Goal: Task Accomplishment & Management: Manage account settings

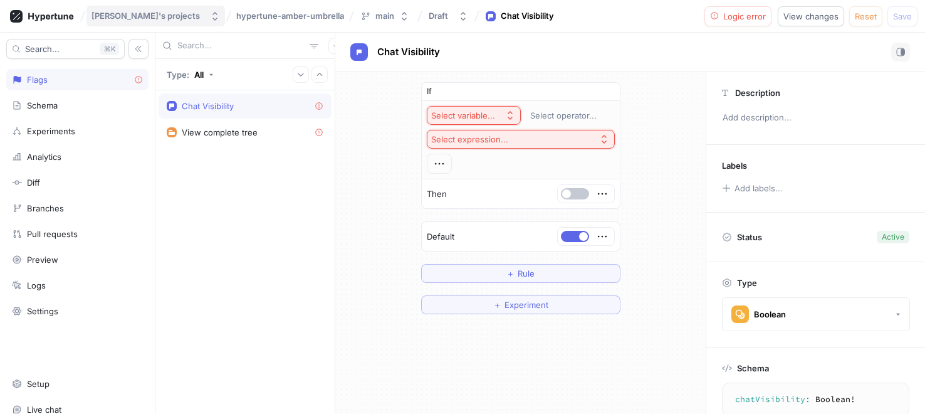
click at [145, 16] on div "[PERSON_NAME]'s projects" at bounding box center [146, 16] width 108 height 11
click at [155, 85] on span "[PERSON_NAME]'s projects" at bounding box center [166, 86] width 108 height 11
click at [283, 82] on div "Type: All" at bounding box center [244, 74] width 179 height 31
click at [298, 77] on icon "button" at bounding box center [301, 75] width 8 height 8
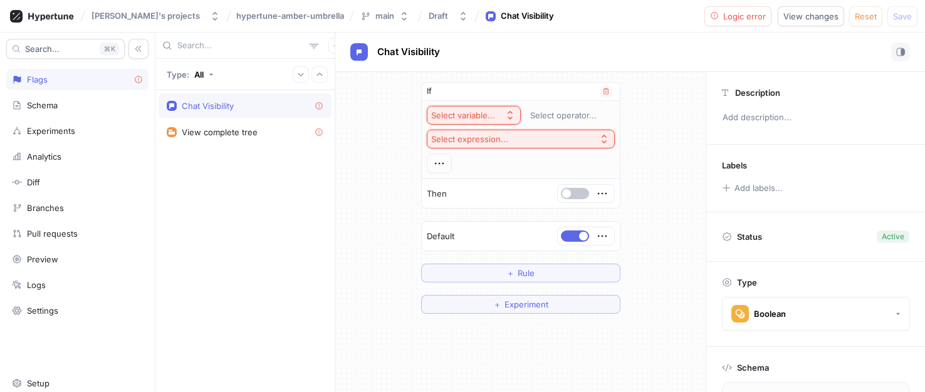
click at [481, 113] on div "Select variable..." at bounding box center [463, 115] width 64 height 11
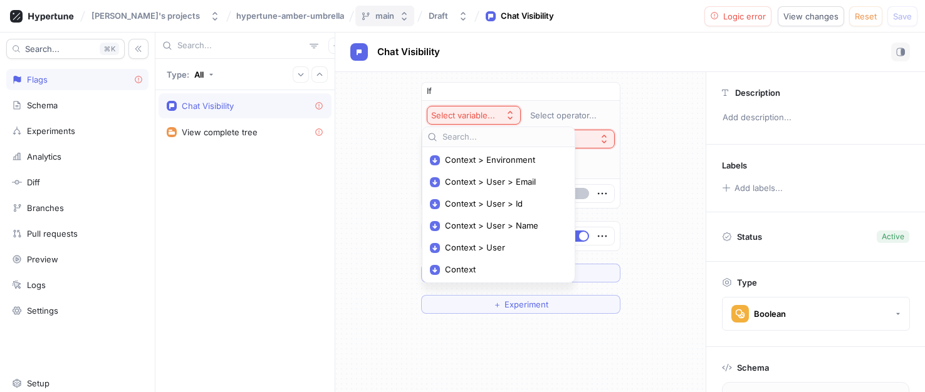
click at [376, 19] on div "main" at bounding box center [385, 16] width 19 height 11
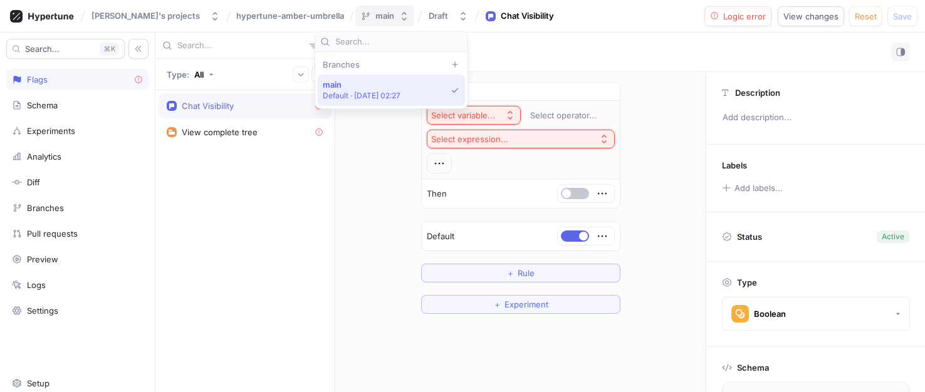
click at [376, 19] on div "main" at bounding box center [385, 16] width 19 height 11
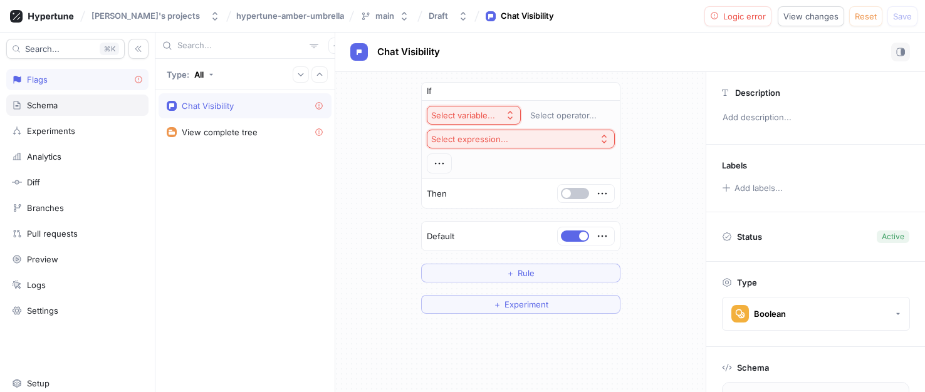
click at [85, 105] on div "Schema" at bounding box center [77, 105] width 131 height 10
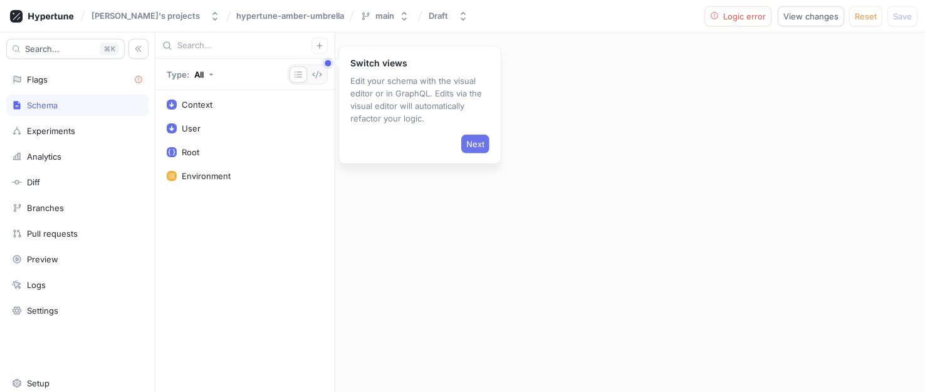
click at [472, 141] on span "Next" at bounding box center [475, 144] width 18 height 8
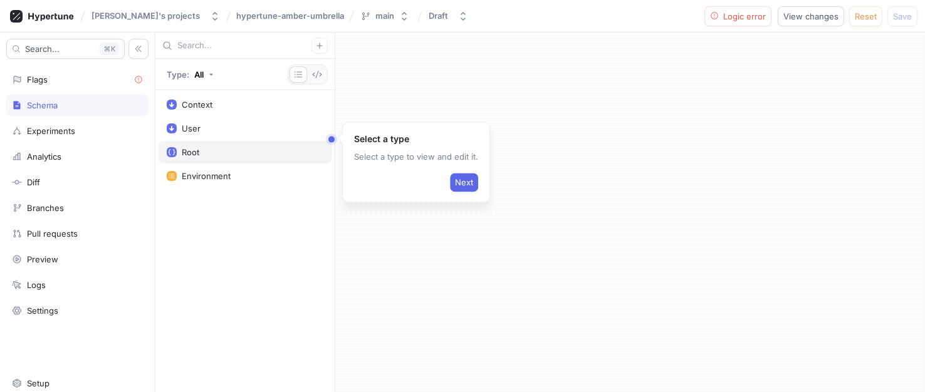
click at [206, 149] on div "Root" at bounding box center [245, 152] width 157 height 10
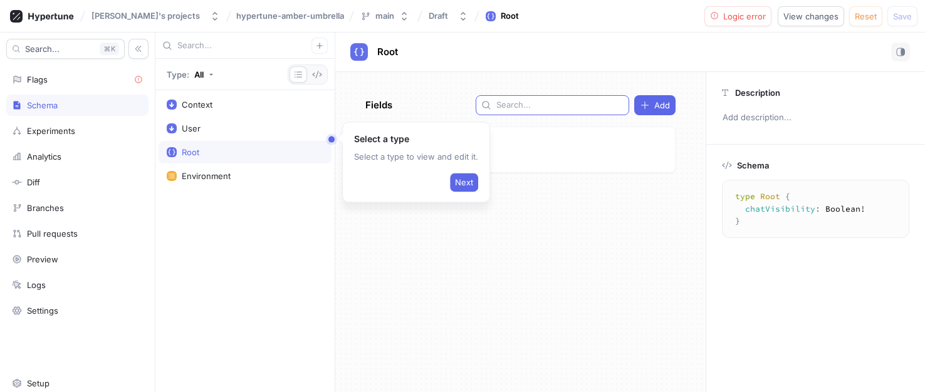
click at [523, 112] on div at bounding box center [553, 105] width 154 height 20
click at [528, 107] on input "text" at bounding box center [560, 105] width 127 height 13
click at [210, 150] on div "Root" at bounding box center [245, 152] width 157 height 10
click at [458, 179] on span "Next" at bounding box center [464, 183] width 18 height 8
click at [459, 141] on span "Chat Visibility" at bounding box center [439, 144] width 53 height 10
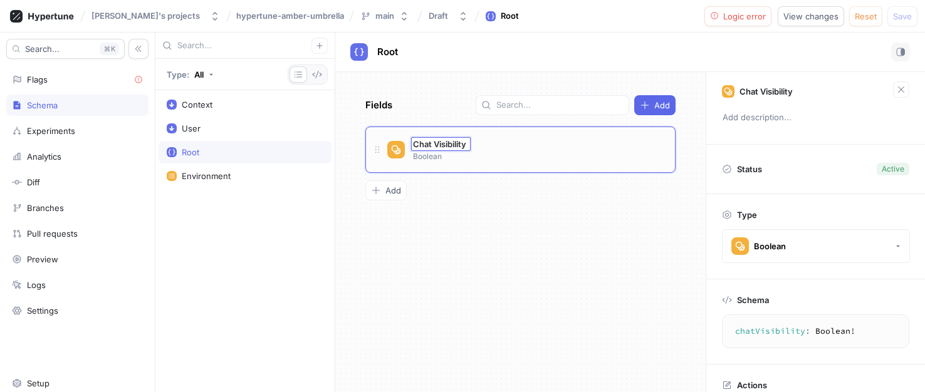
click at [518, 221] on div "Fields Add Chat Visibility Chat Visibility Boolean To pick up a draggable item,…" at bounding box center [520, 232] width 371 height 320
click at [507, 145] on div "Chat Visibility Boolean" at bounding box center [526, 149] width 278 height 25
click at [397, 150] on icon at bounding box center [396, 150] width 10 height 10
click at [461, 19] on icon "button" at bounding box center [463, 16] width 5 height 9
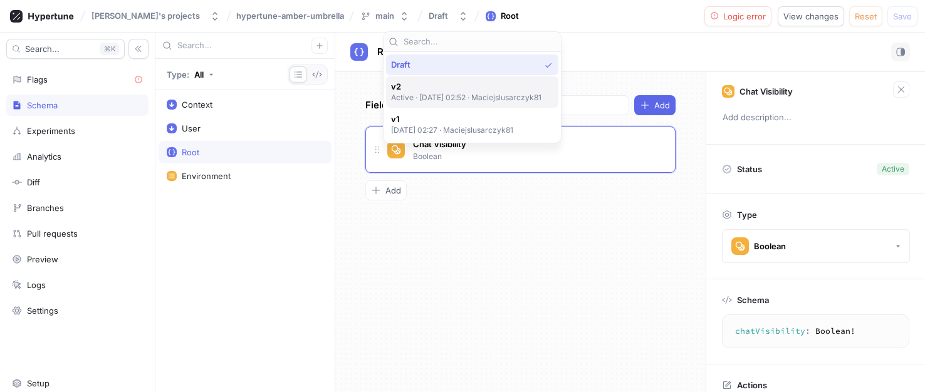
click at [455, 94] on p "Active ‧ [DATE] 02:52 ‧ Maciejslusarczyk81" at bounding box center [466, 97] width 151 height 11
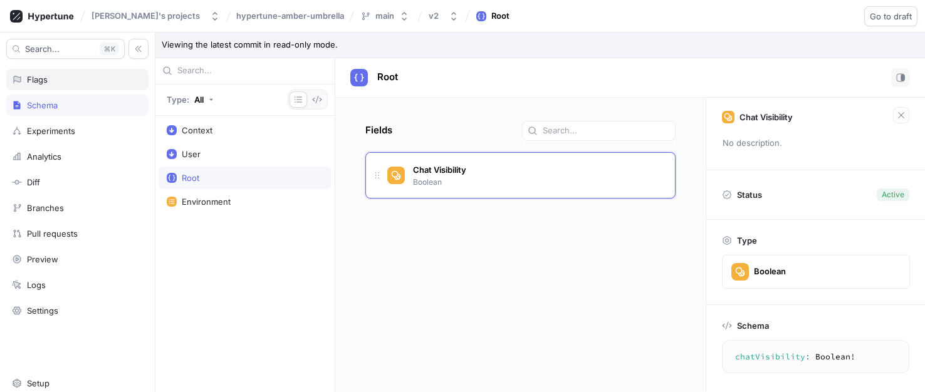
click at [62, 85] on div "Flags" at bounding box center [77, 79] width 142 height 21
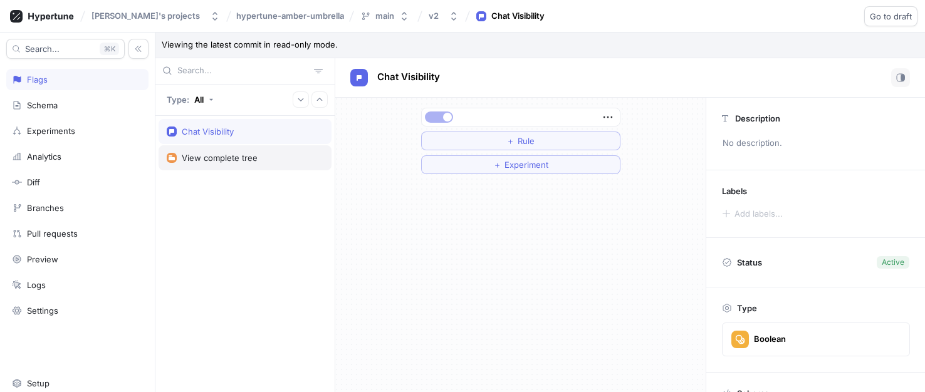
click at [261, 158] on div "View complete tree" at bounding box center [245, 158] width 157 height 10
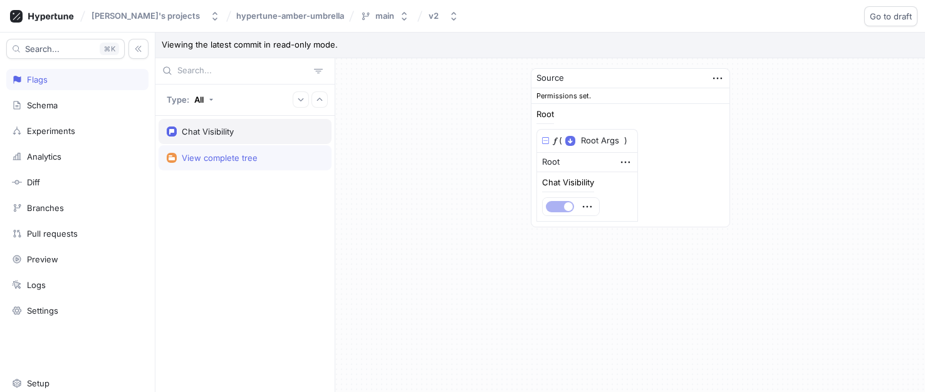
click at [256, 127] on div "Chat Visibility" at bounding box center [245, 132] width 157 height 10
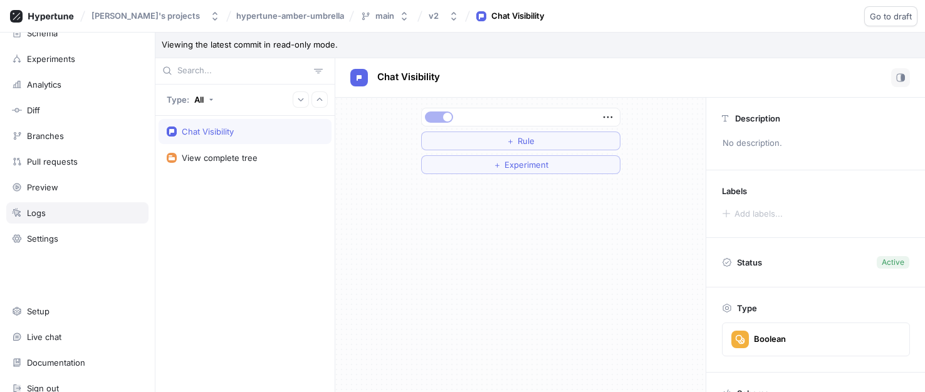
scroll to position [118, 0]
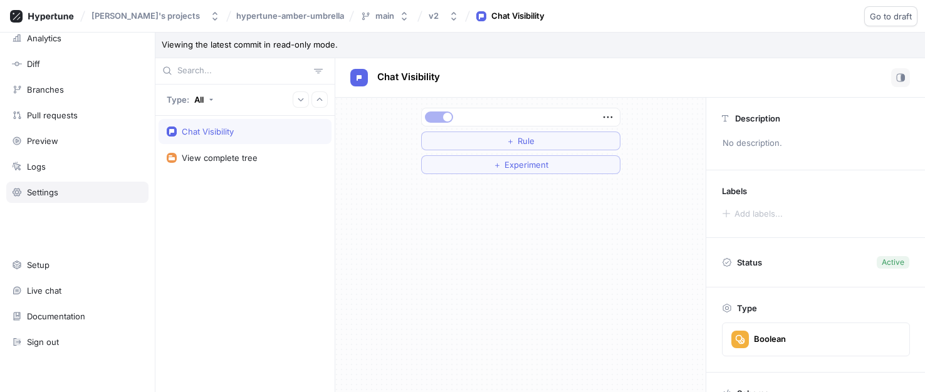
click at [56, 187] on div "Settings" at bounding box center [42, 192] width 31 height 10
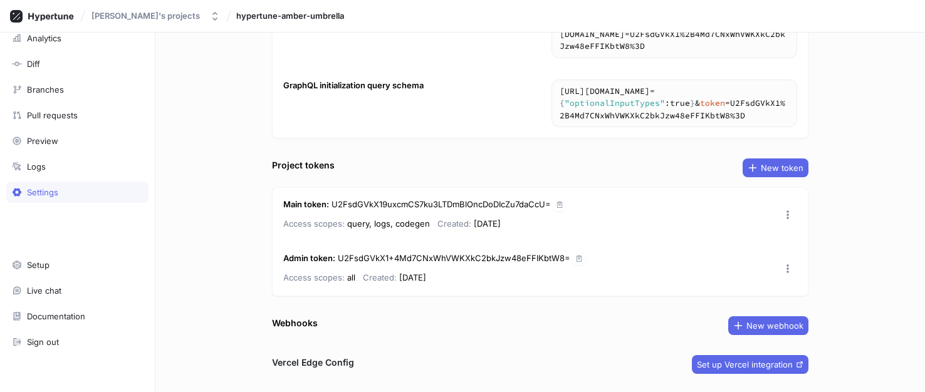
scroll to position [196, 0]
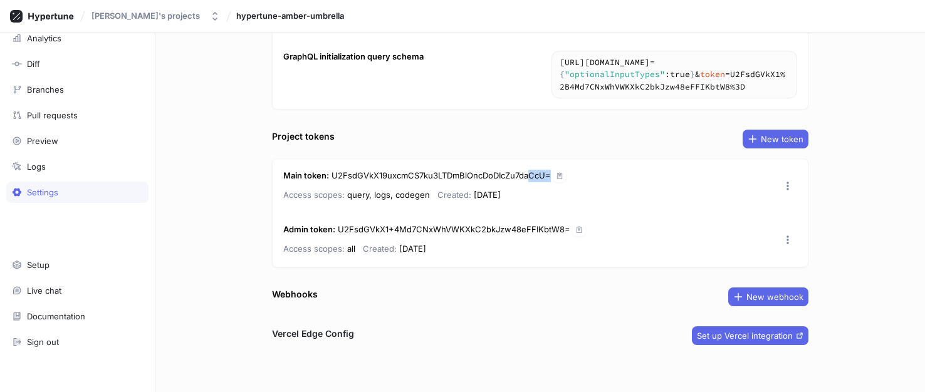
drag, startPoint x: 526, startPoint y: 174, endPoint x: 578, endPoint y: 179, distance: 52.3
click at [578, 179] on div "Main token : U2FsdGVkX19uxcmCS7ku3LTDmBlOncDoDIcZu7daCcU= Access scopes: query,…" at bounding box center [540, 186] width 535 height 54
click at [510, 176] on span "U2FsdGVkX19uxcmCS7ku3LTDmBlOncDoDIcZu7daCcU=" at bounding box center [441, 176] width 219 height 10
click at [557, 176] on icon "button" at bounding box center [559, 176] width 5 height 6
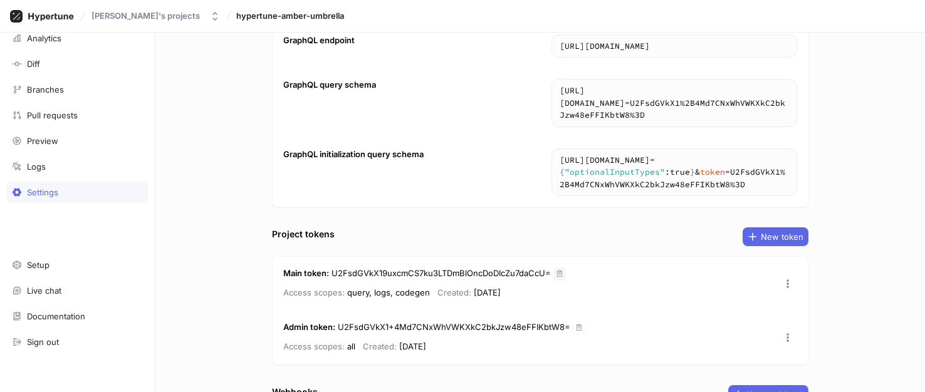
scroll to position [125, 0]
